Goal: Information Seeking & Learning: Learn about a topic

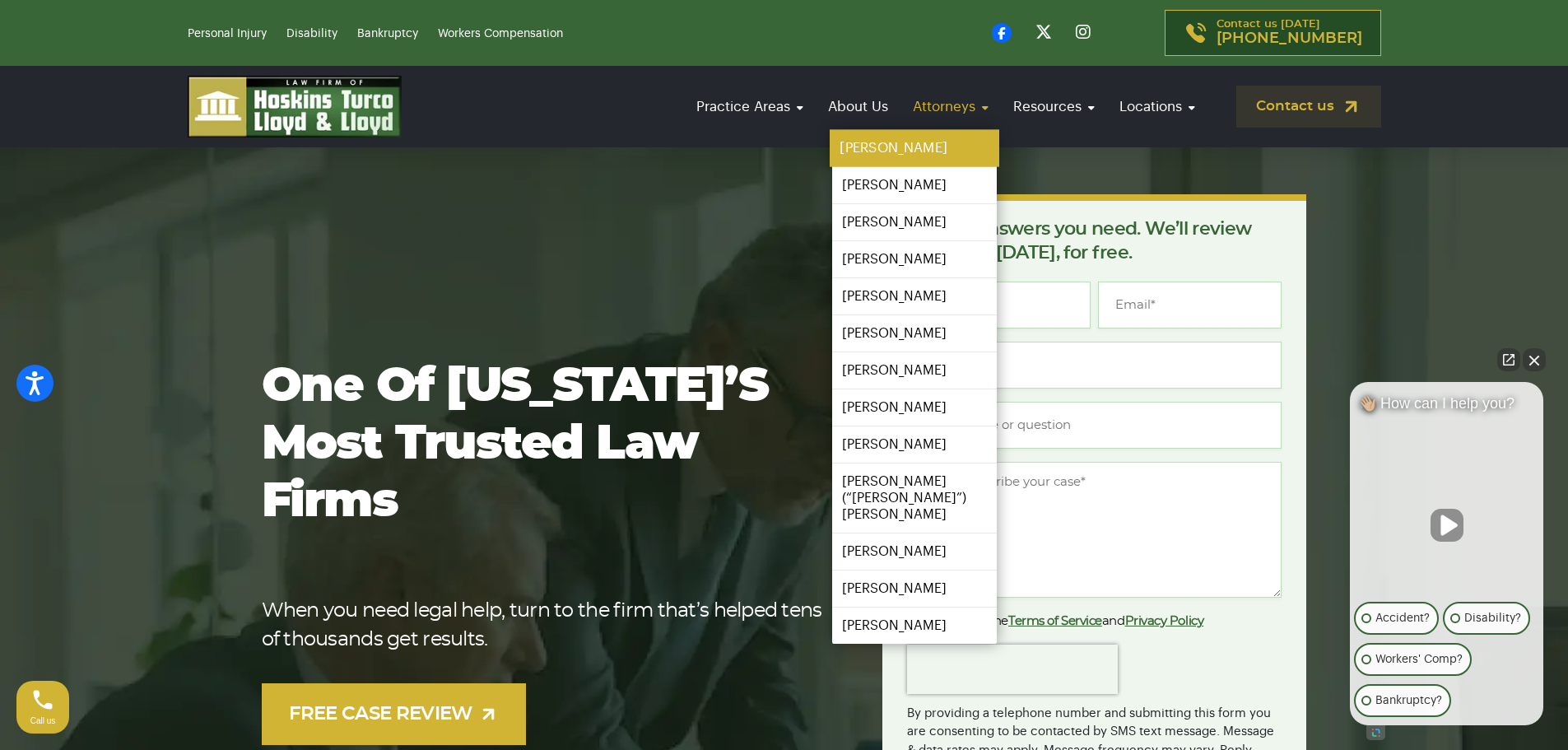
click at [916, 140] on link "[PERSON_NAME]" at bounding box center [914, 149] width 169 height 37
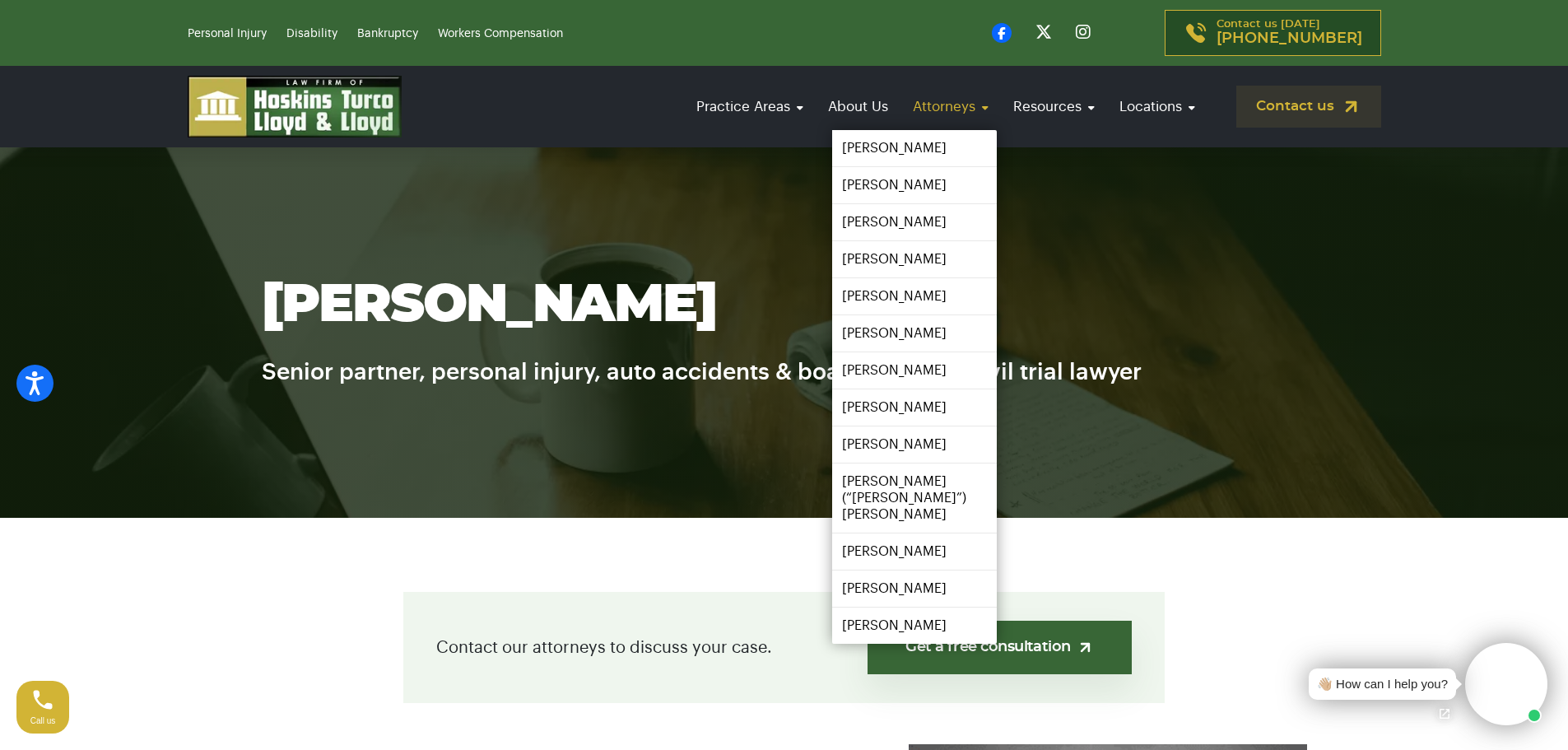
click at [965, 101] on link "Attorneys" at bounding box center [950, 107] width 92 height 47
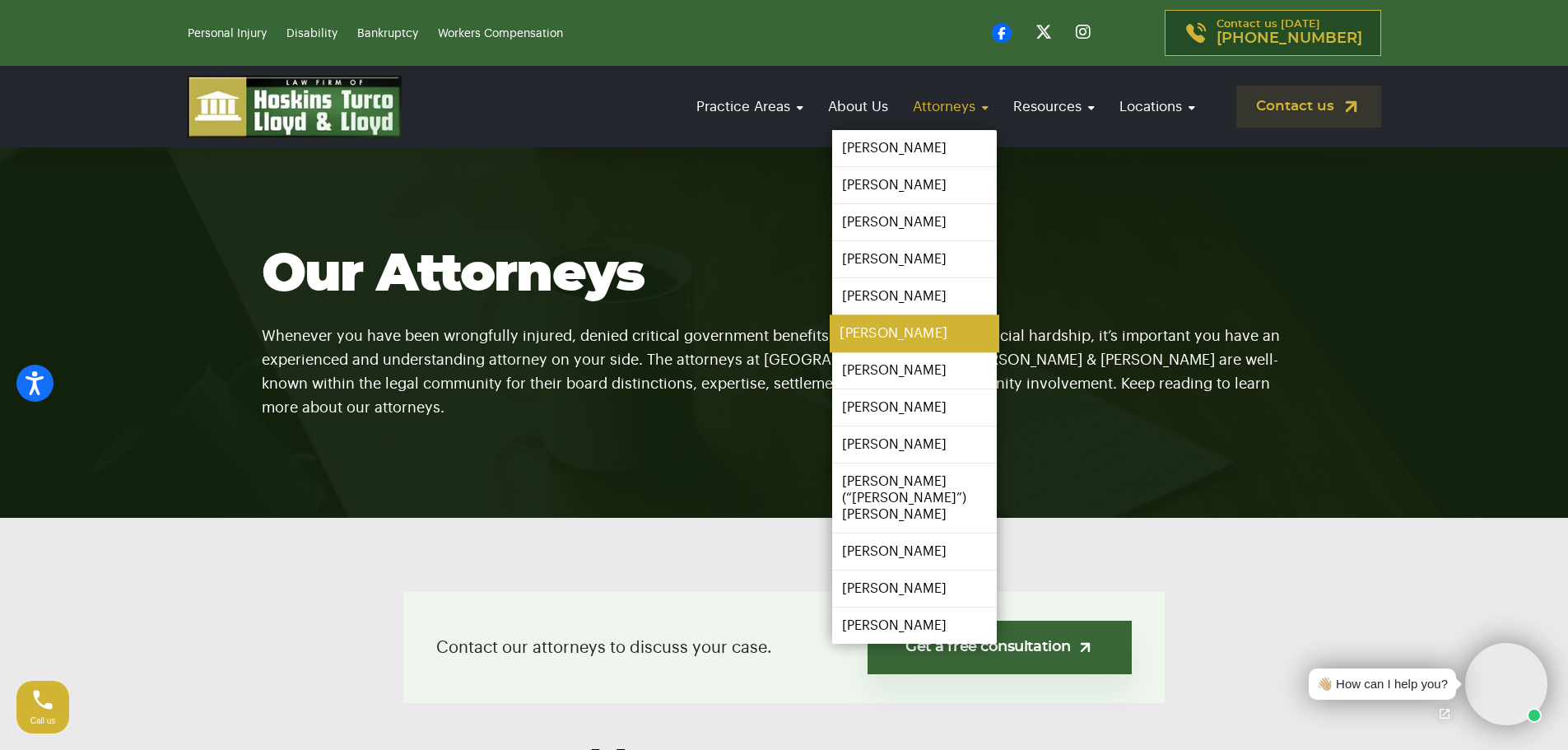
click at [928, 340] on link "[PERSON_NAME]" at bounding box center [914, 334] width 169 height 37
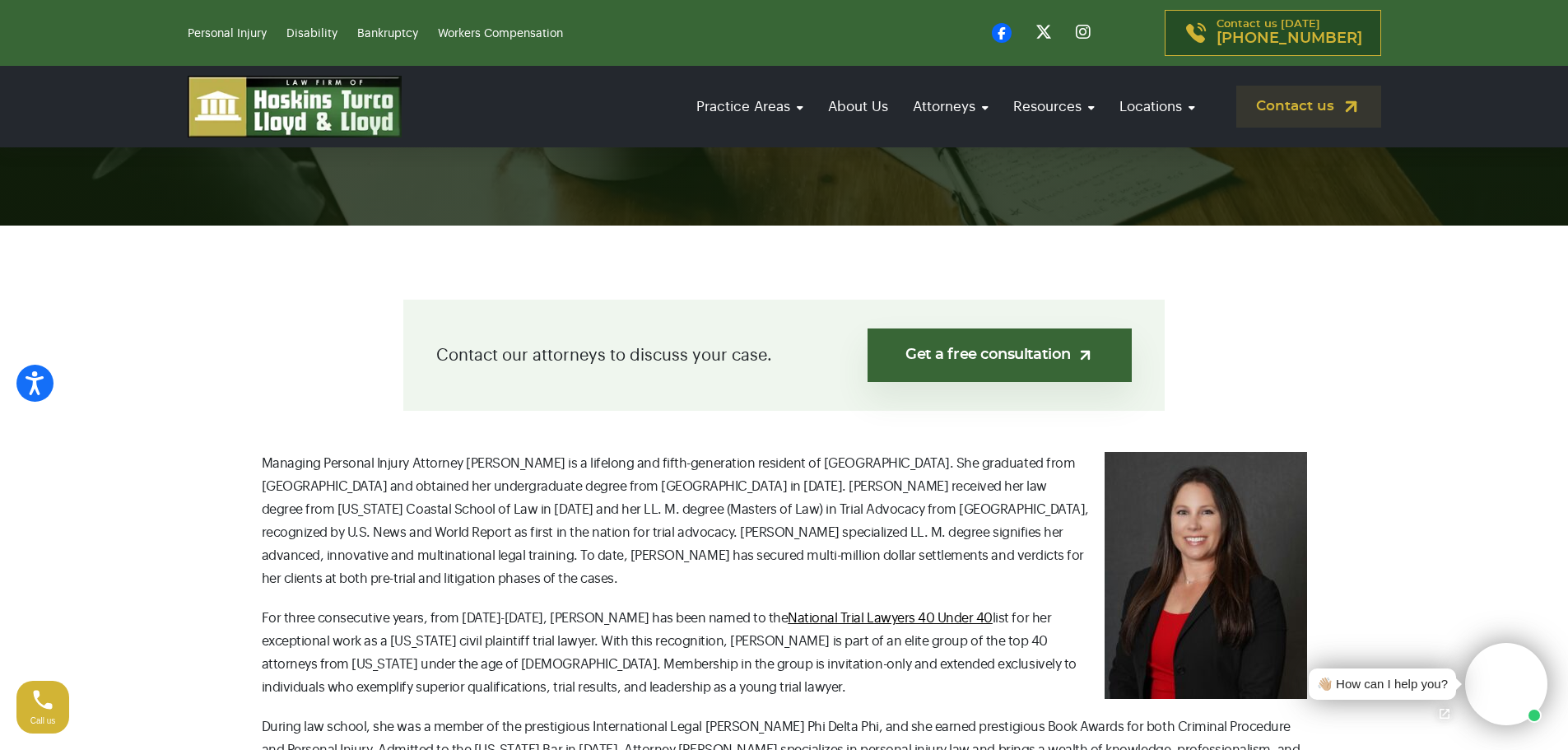
scroll to position [247, 0]
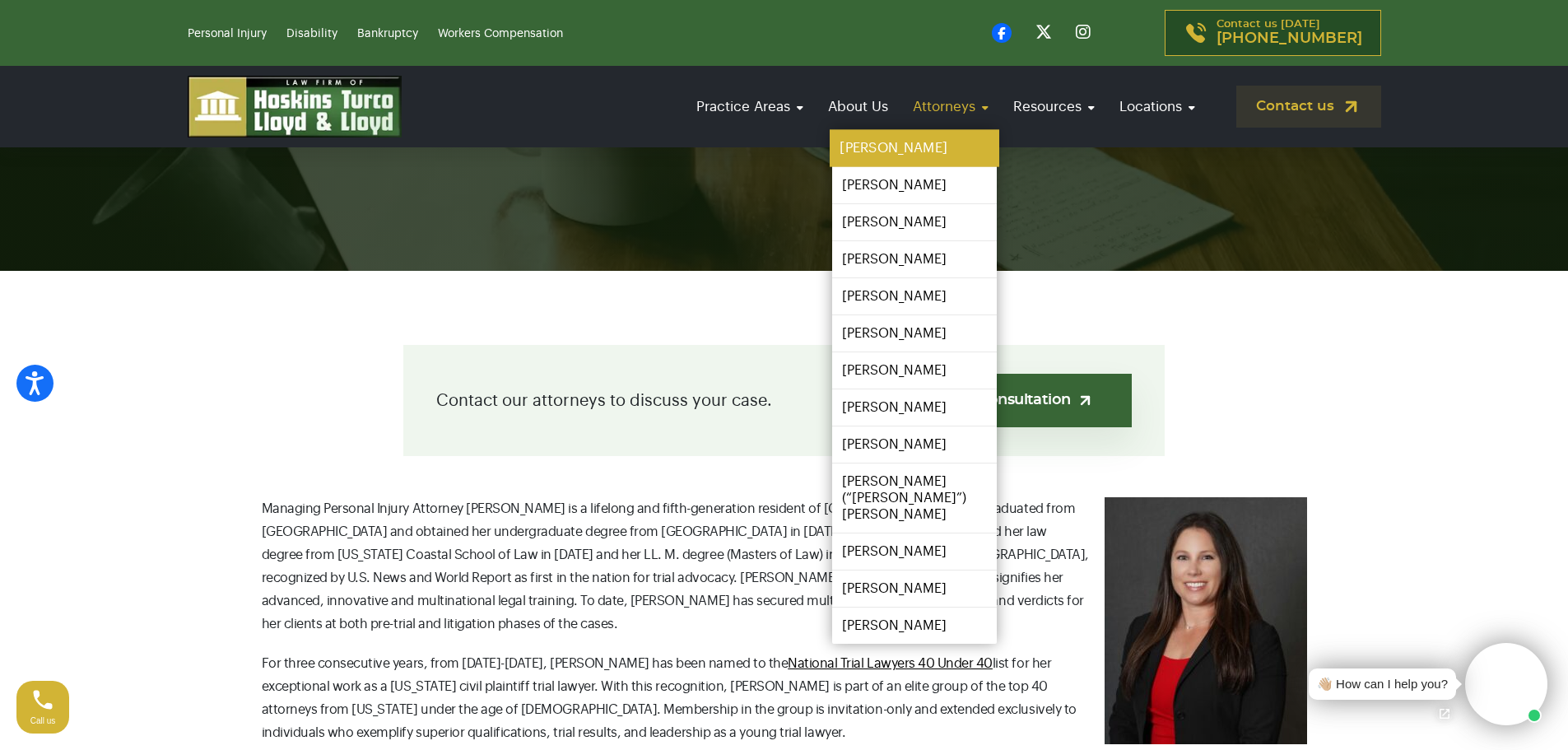
click at [911, 155] on link "[PERSON_NAME]" at bounding box center [914, 149] width 169 height 37
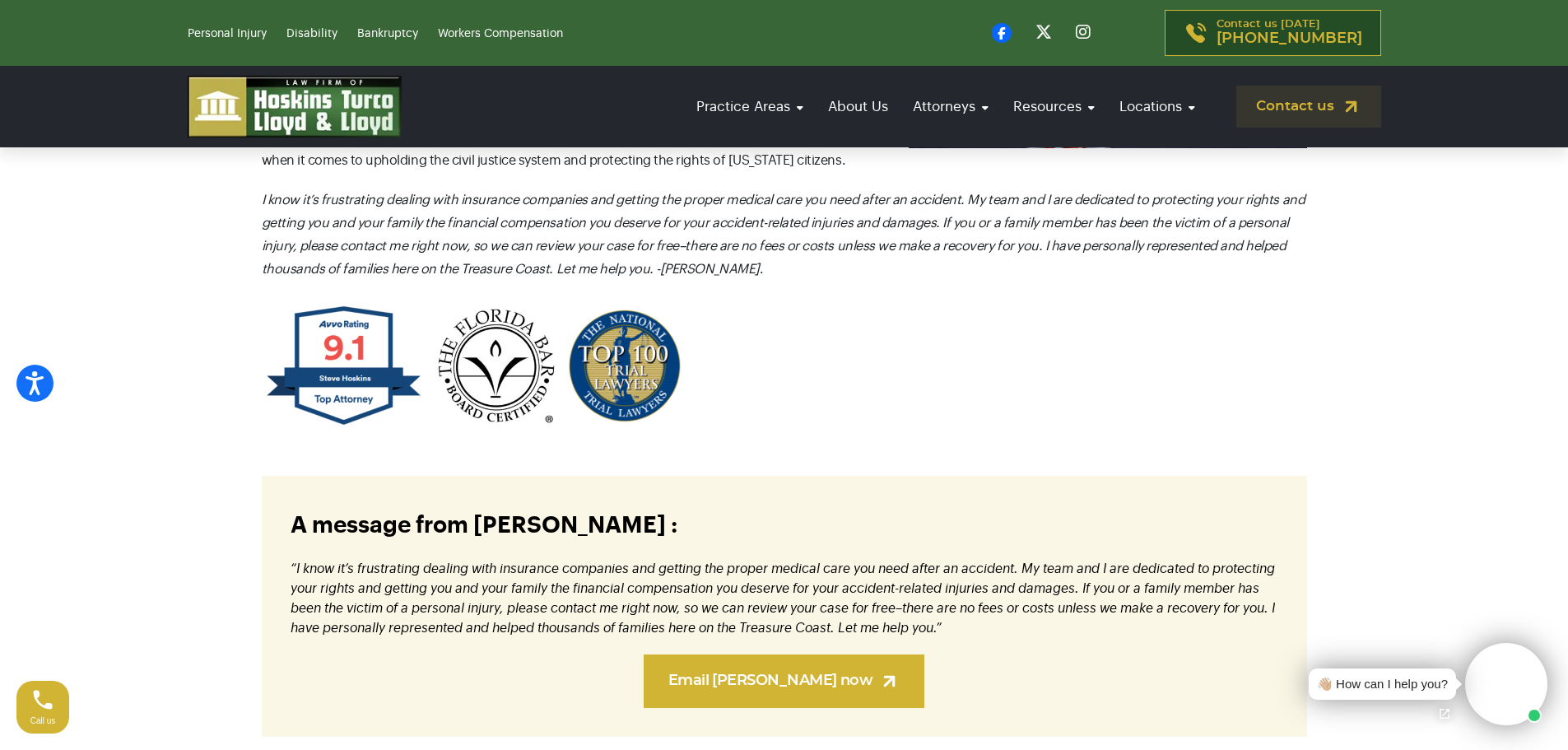
scroll to position [905, 0]
